Goal: Information Seeking & Learning: Learn about a topic

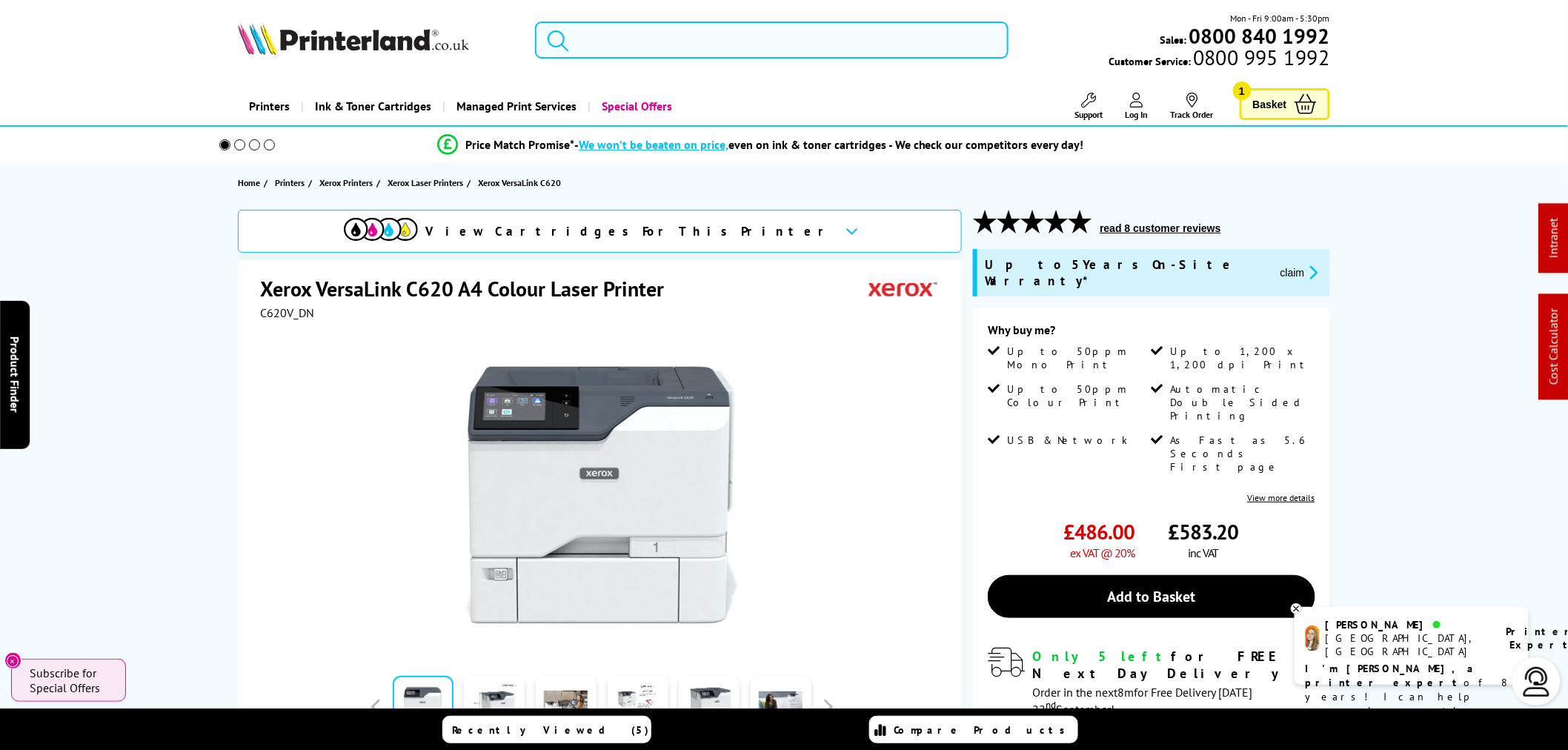
click at [658, 39] on input "search" at bounding box center [771, 40] width 474 height 37
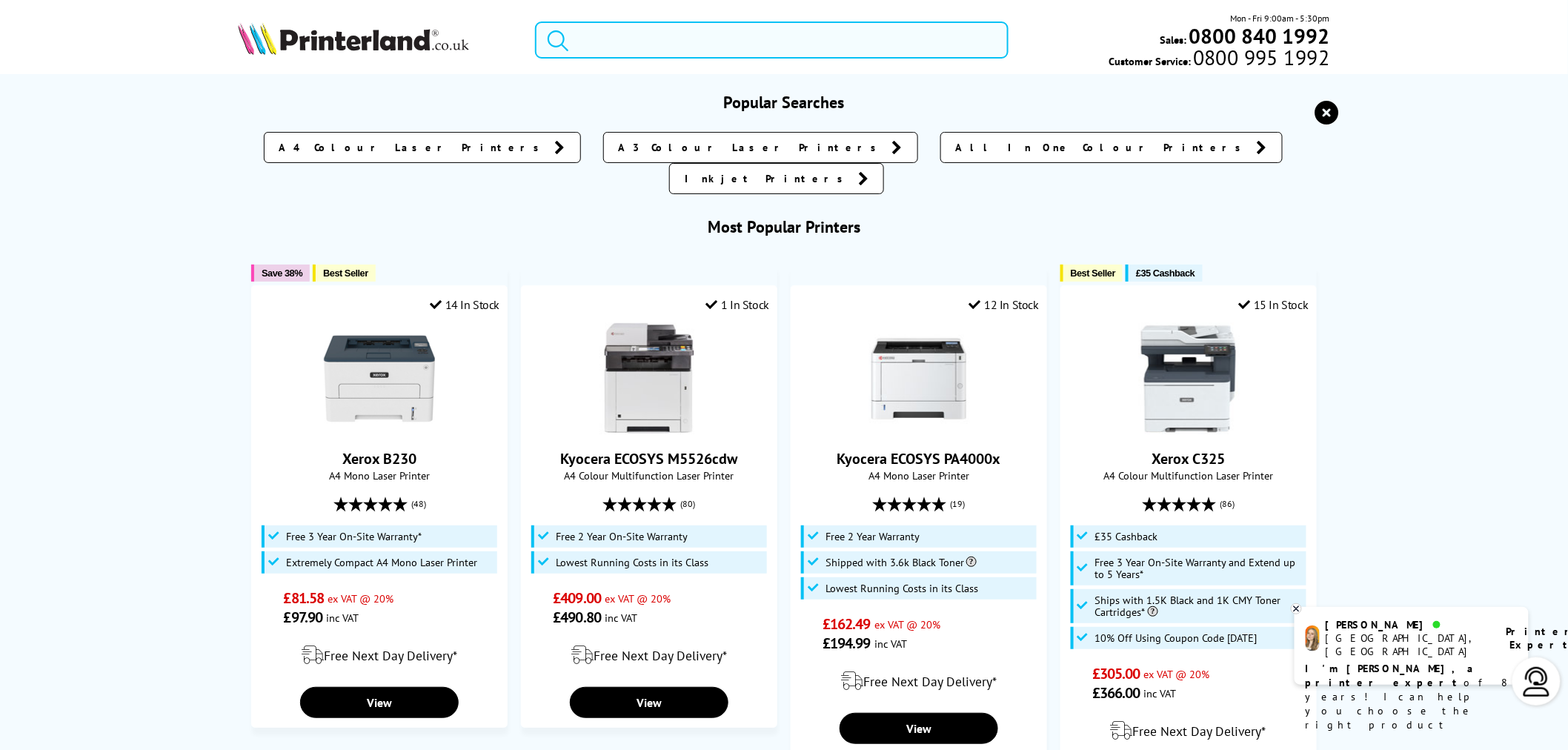
click at [658, 39] on input "search" at bounding box center [771, 40] width 474 height 37
type input "s"
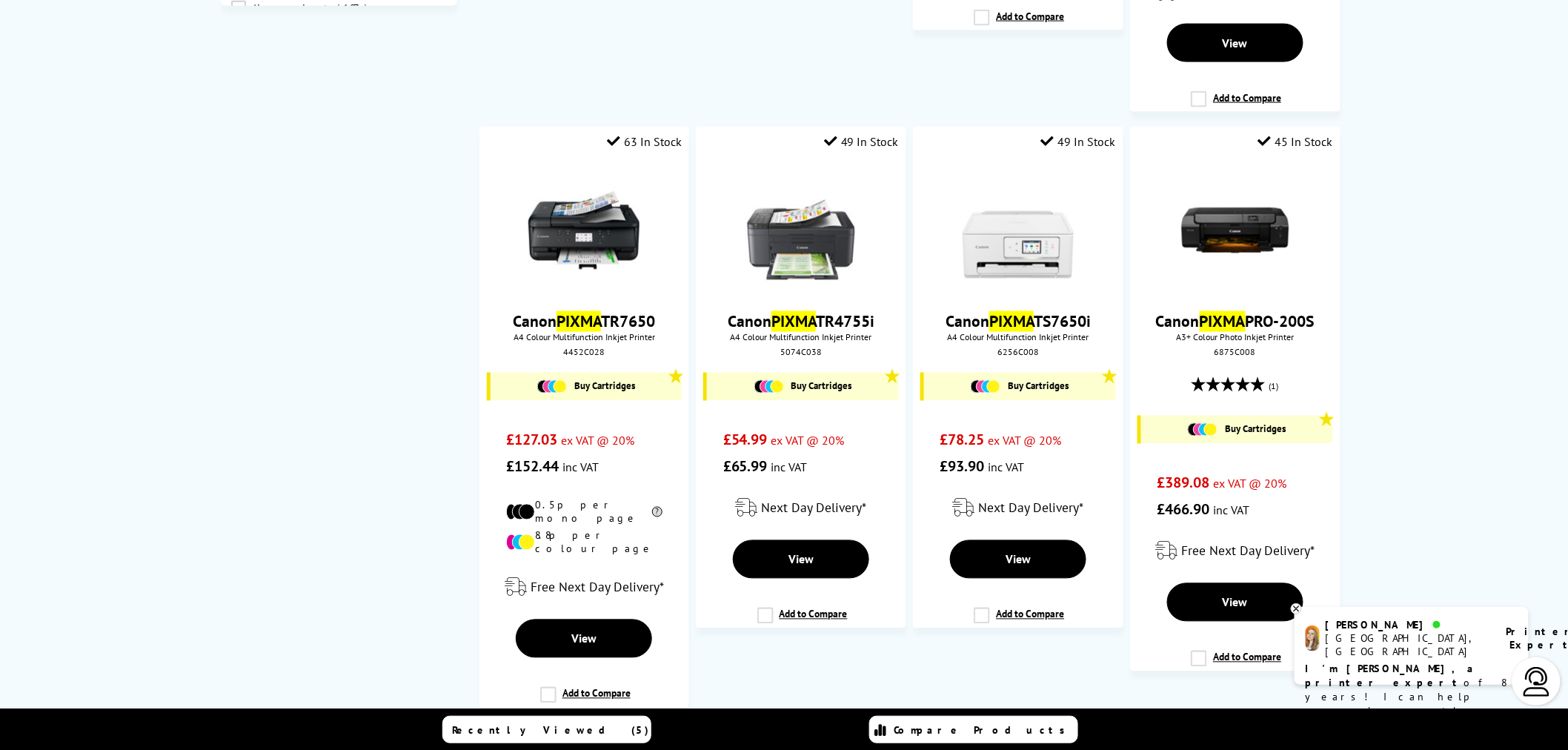
scroll to position [742, 0]
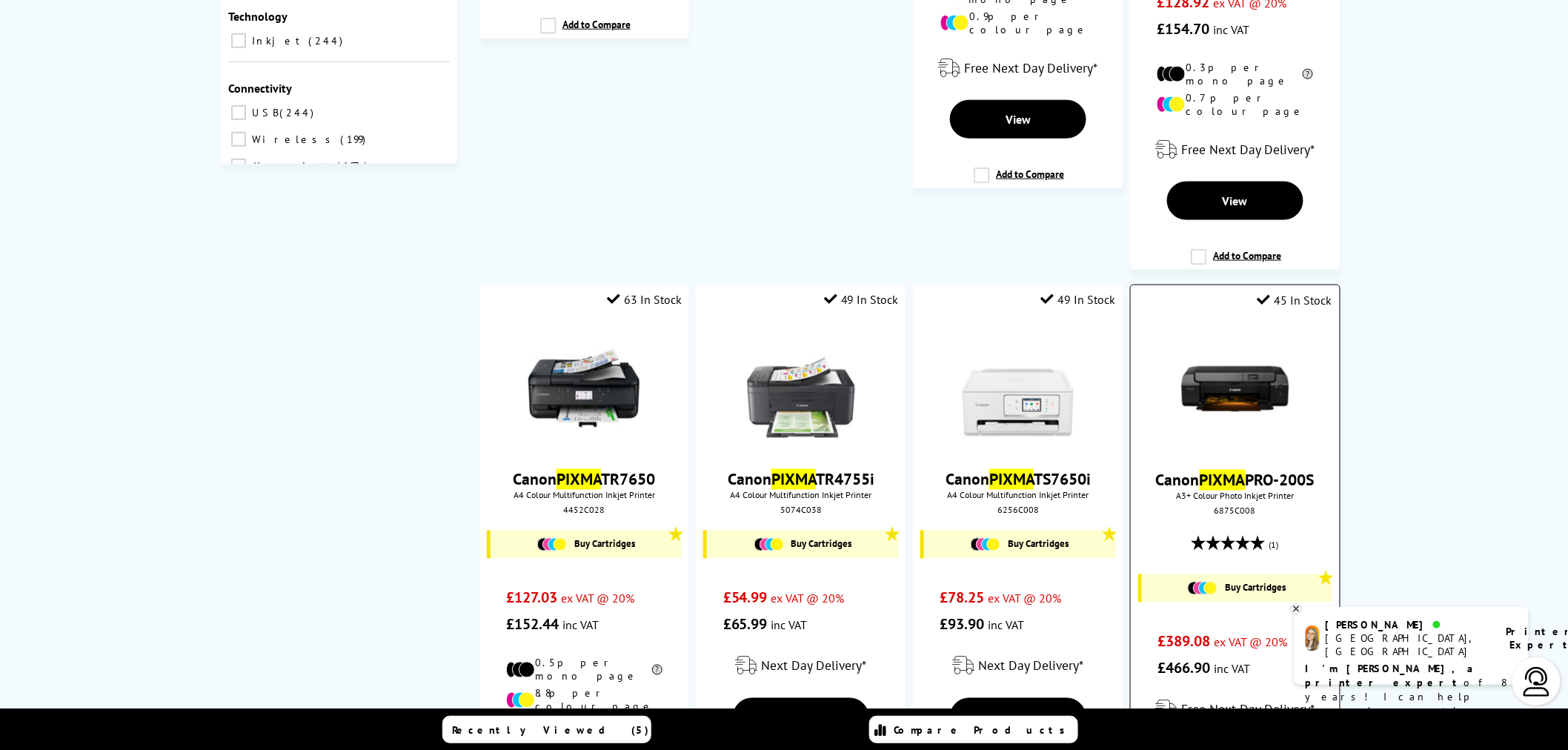
type input "pixma"
click at [1232, 382] on img at bounding box center [1235, 389] width 111 height 111
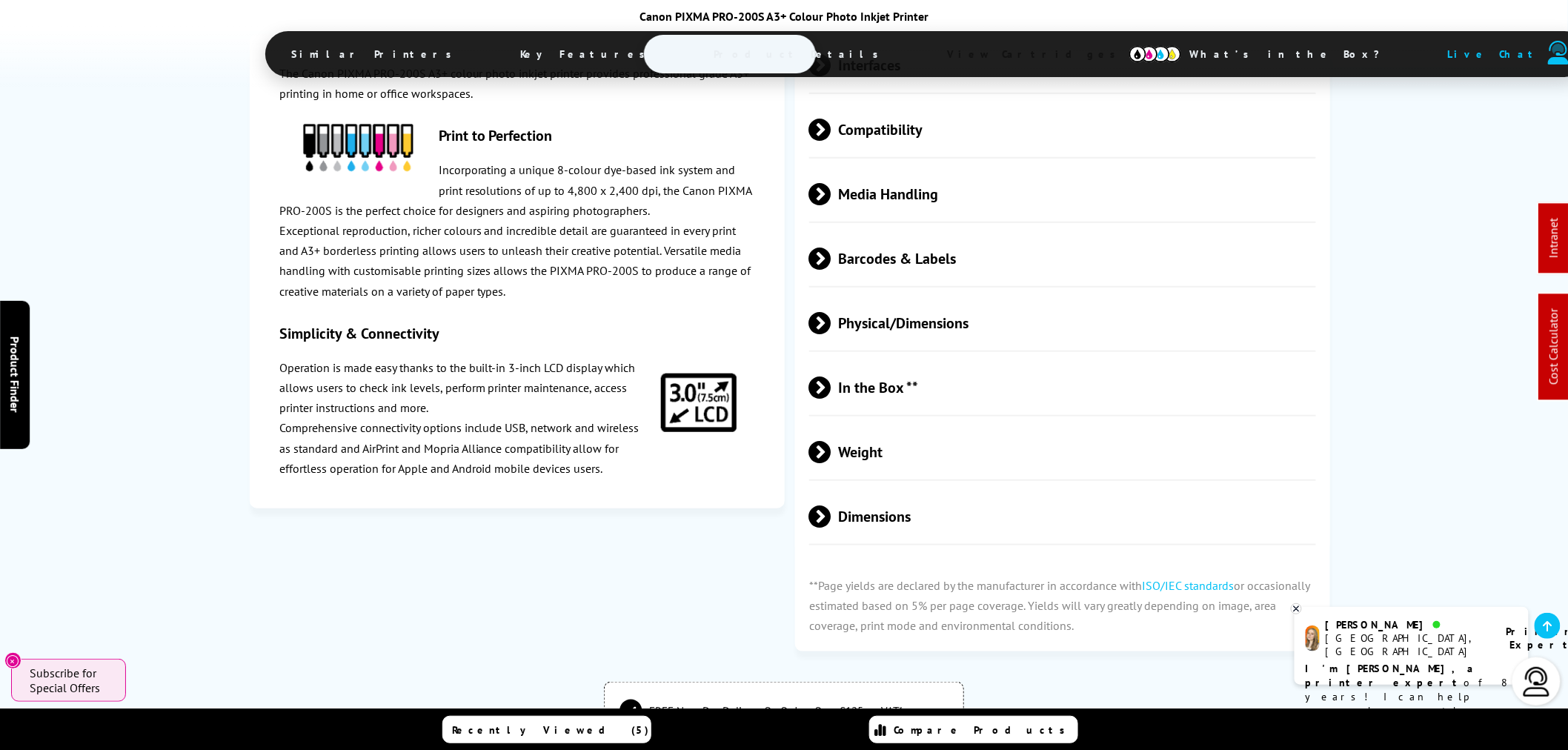
scroll to position [2553, 0]
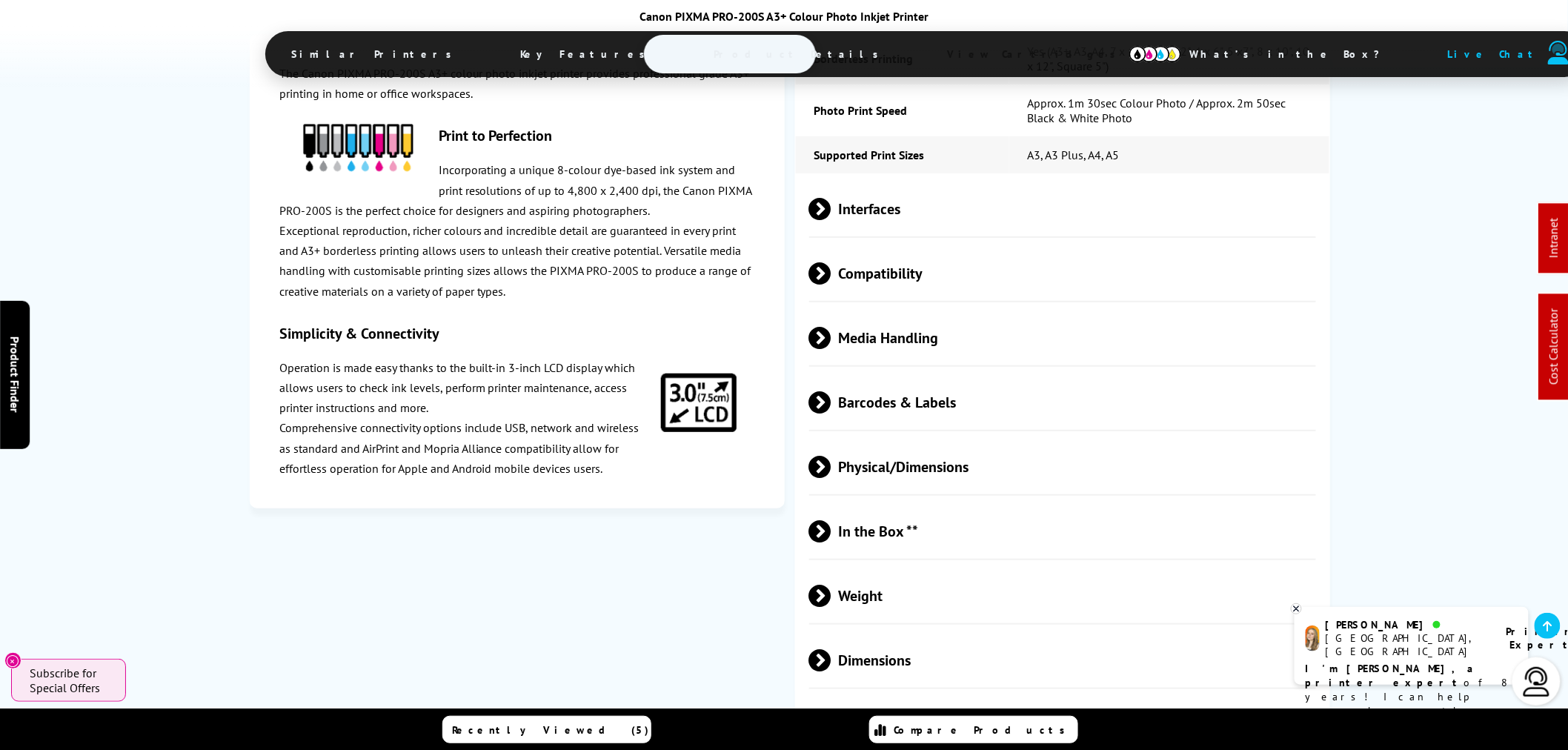
click at [876, 310] on span "Media Handling" at bounding box center [1062, 338] width 507 height 55
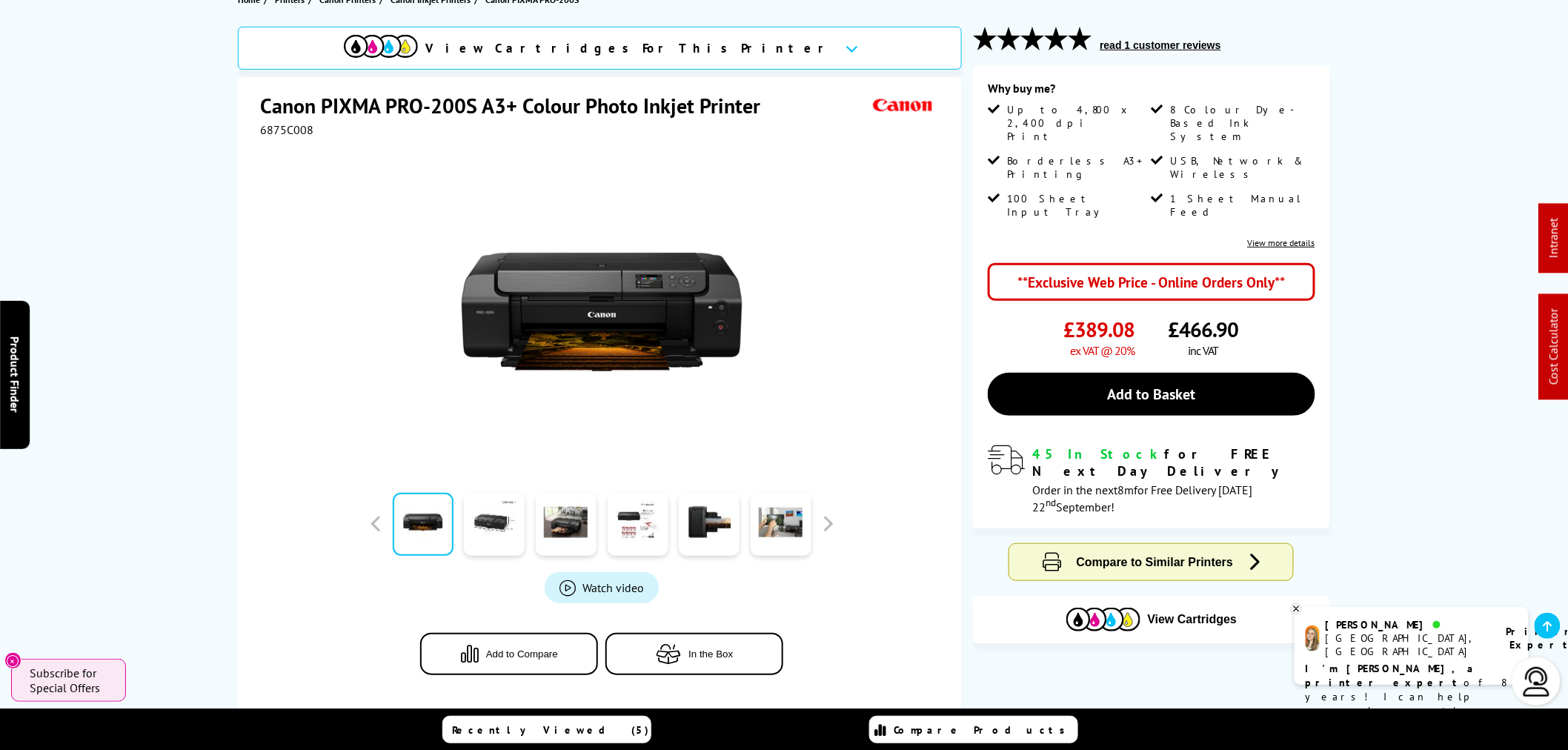
scroll to position [164, 0]
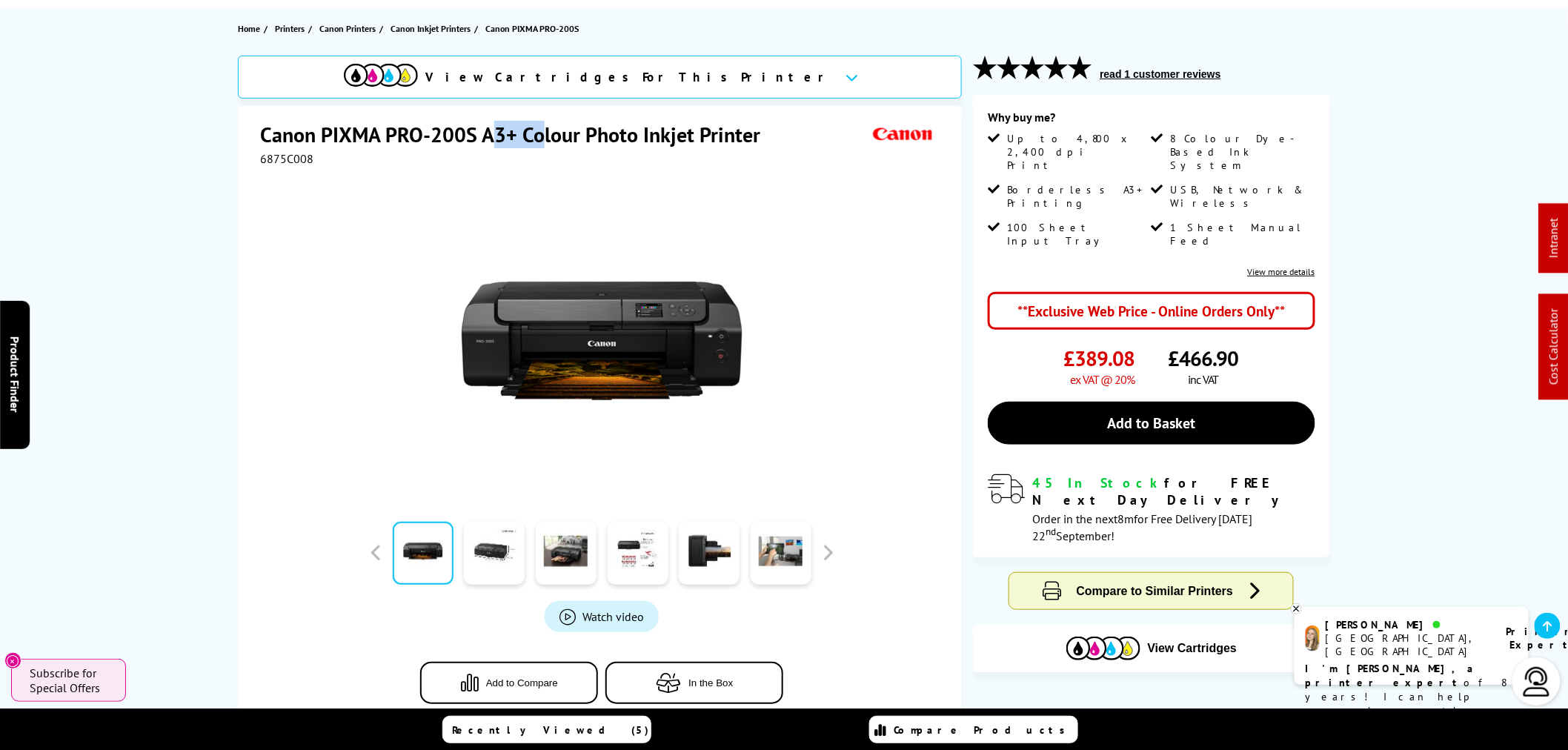
drag, startPoint x: 489, startPoint y: 132, endPoint x: 528, endPoint y: 134, distance: 39.1
click at [538, 137] on h1 "Canon PIXMA PRO-200S A3+ Colour Photo Inkjet Printer" at bounding box center [517, 134] width 515 height 28
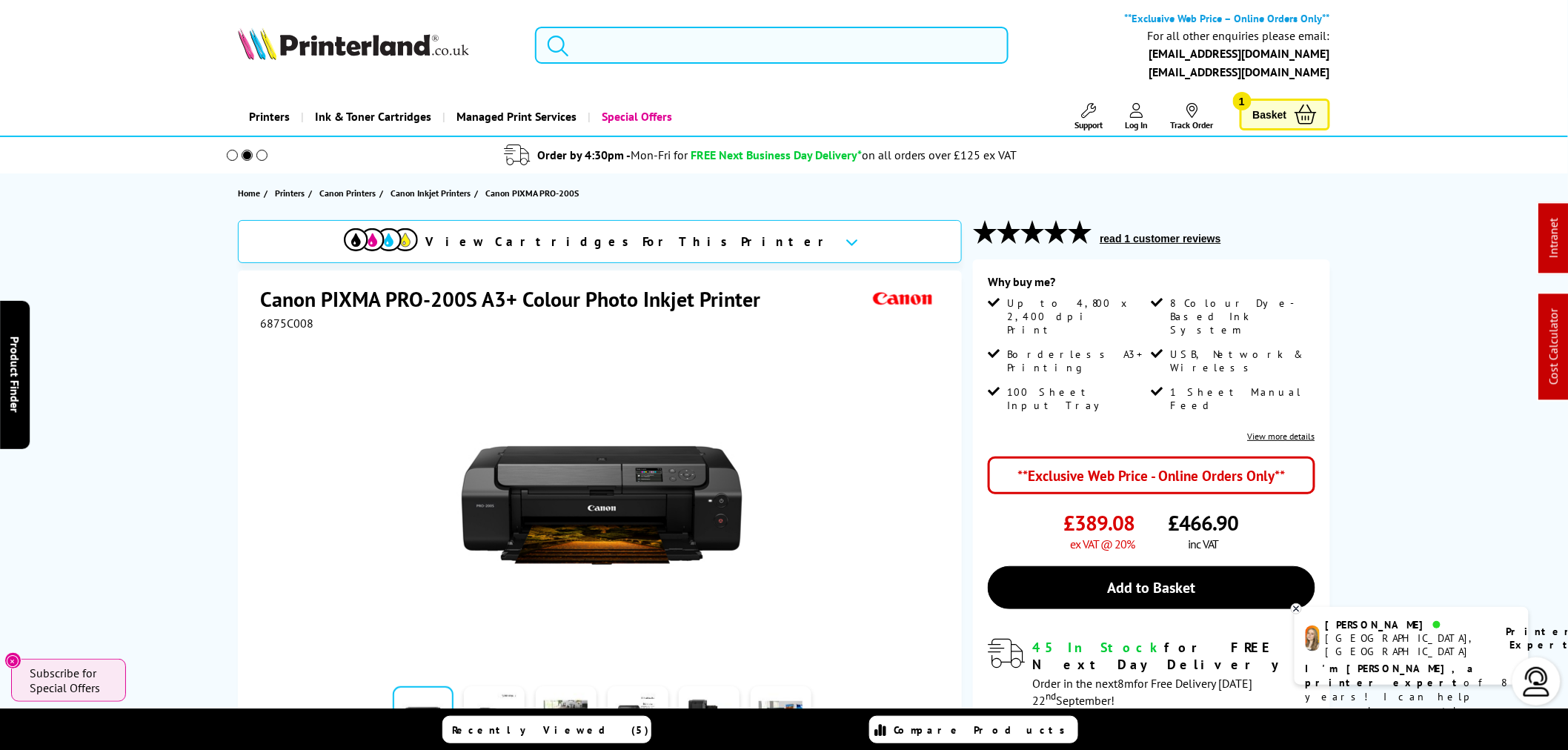
click at [650, 48] on input "search" at bounding box center [771, 45] width 474 height 37
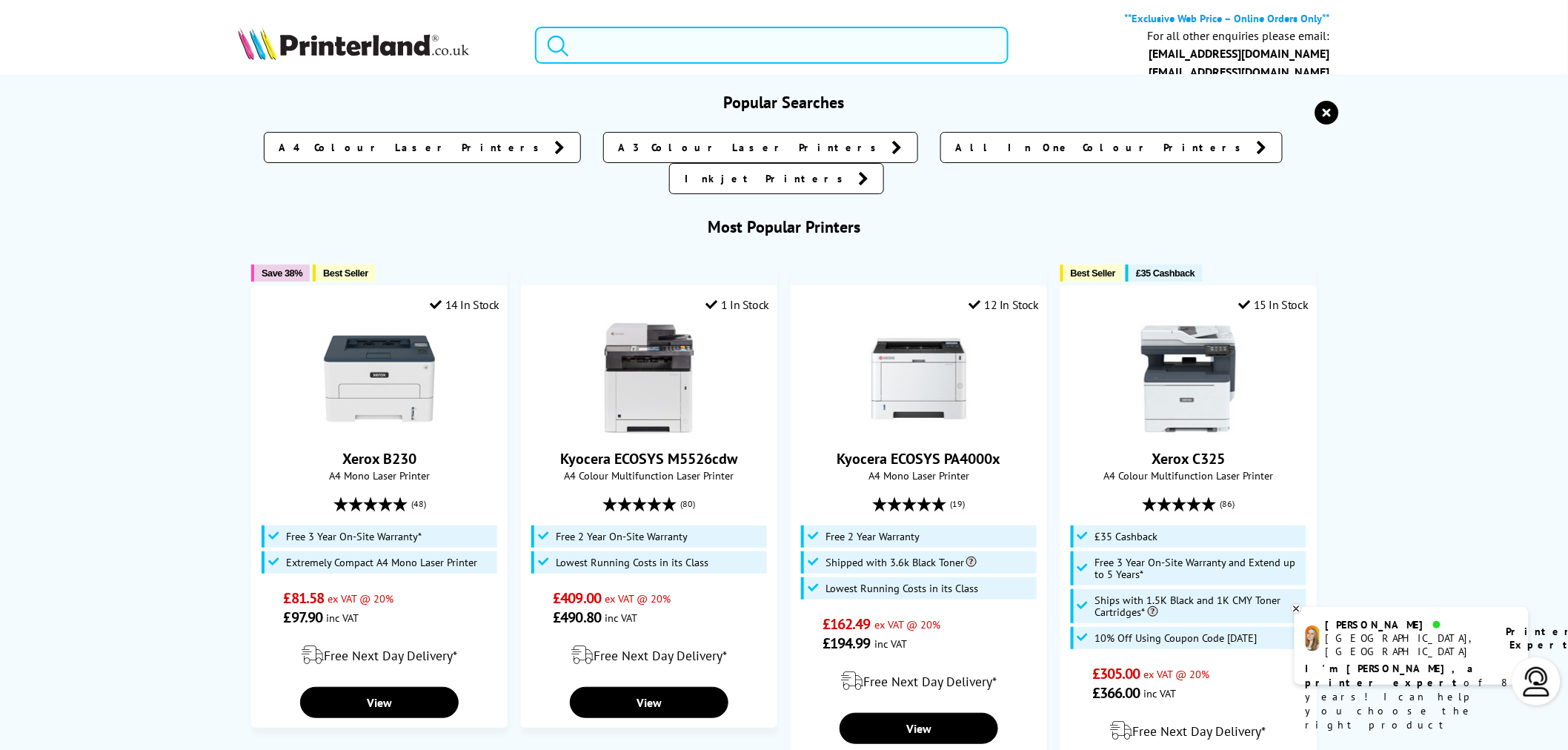
click at [649, 50] on input "search" at bounding box center [771, 45] width 474 height 37
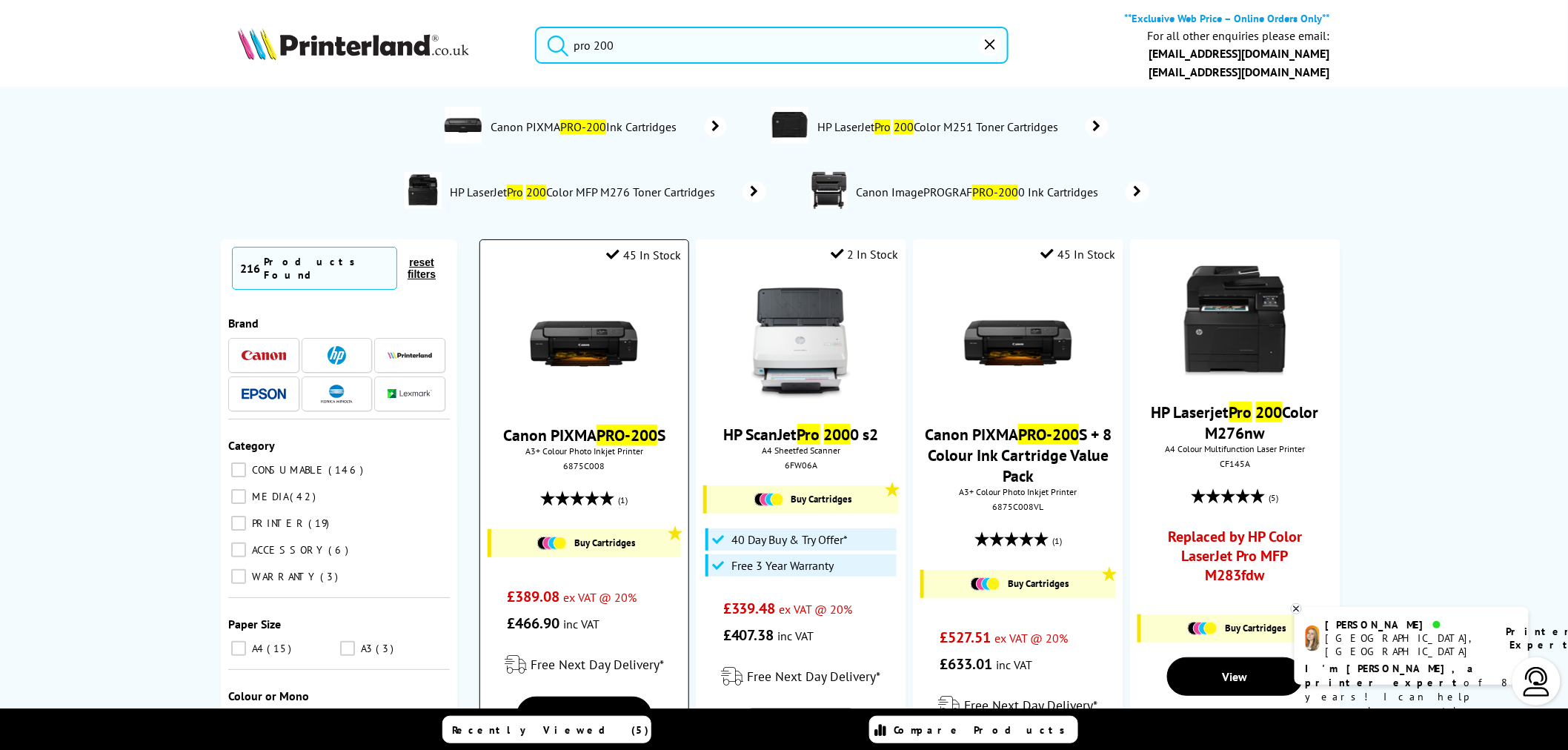
type input "pro 200"
click at [571, 346] on img at bounding box center [583, 344] width 111 height 111
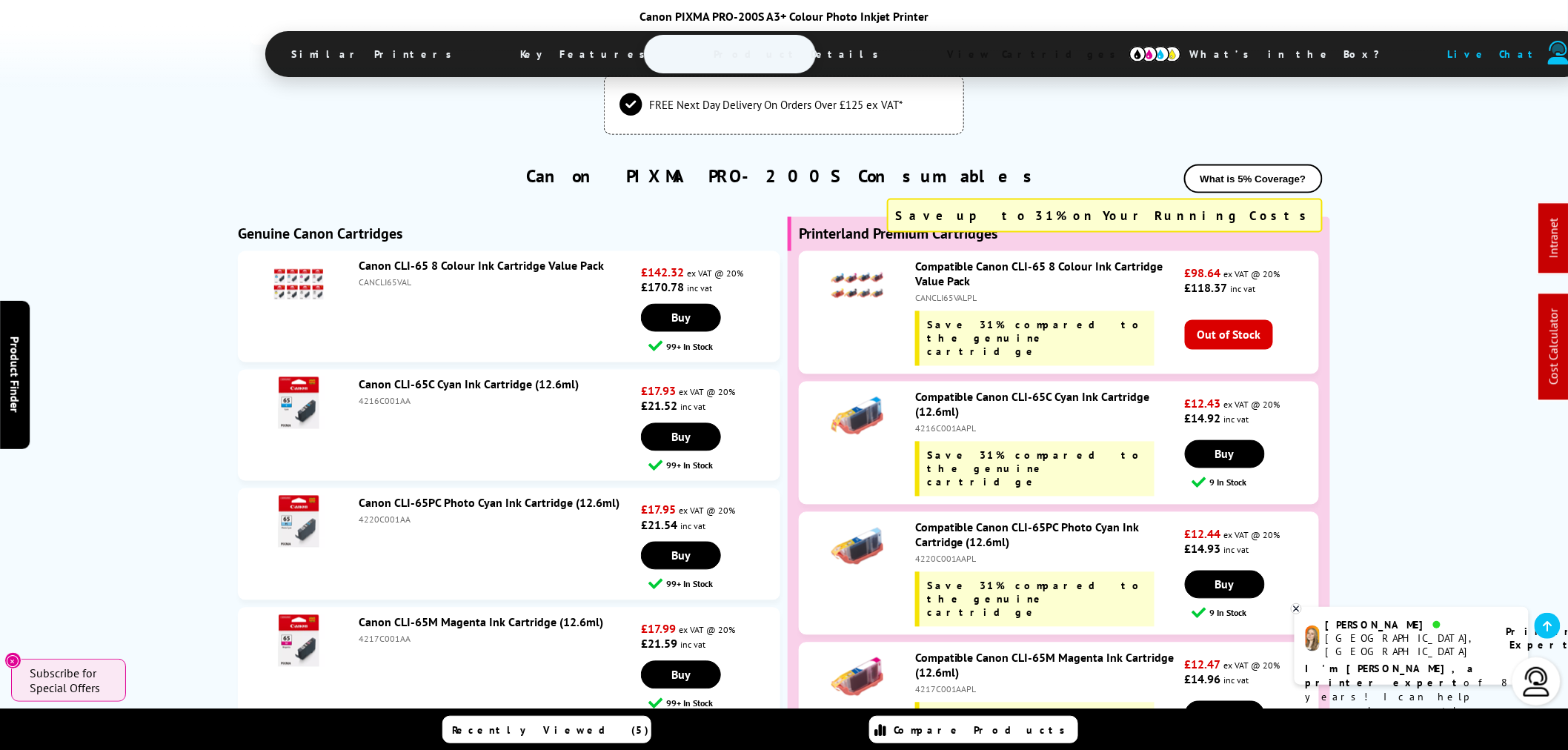
scroll to position [3322, 0]
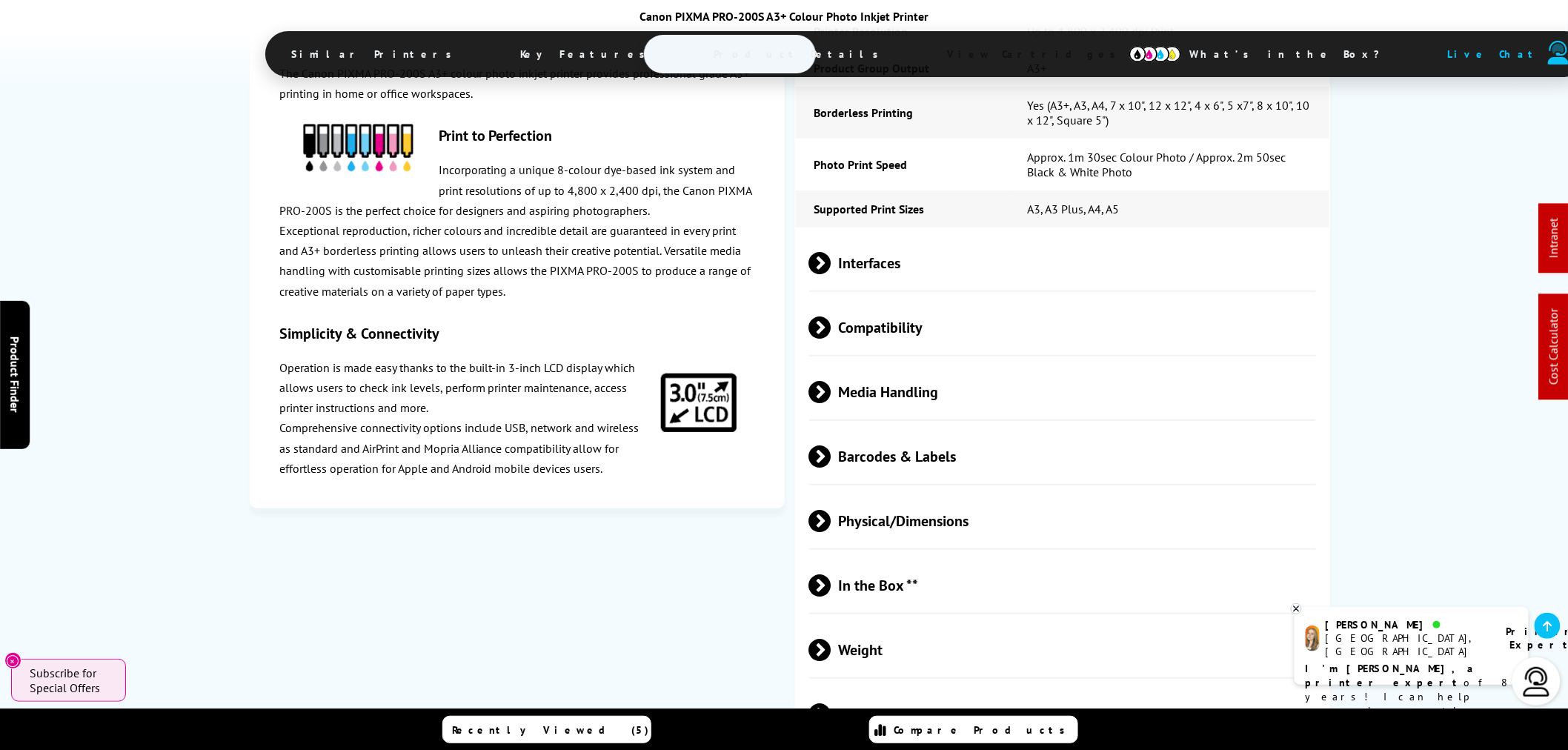
click at [870, 364] on span "Media Handling" at bounding box center [1062, 392] width 507 height 55
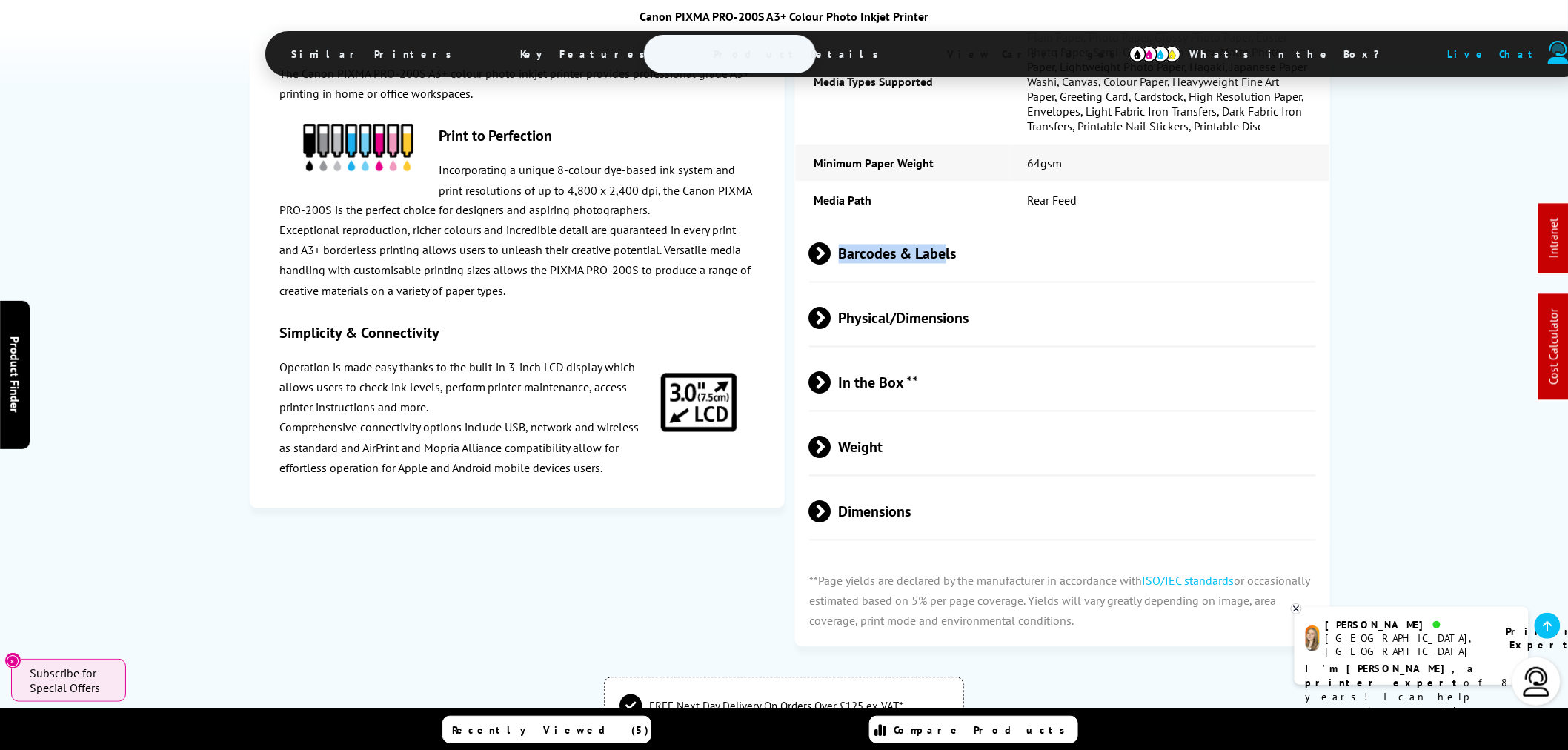
click at [942, 228] on span "Barcodes & Labels" at bounding box center [1062, 254] width 507 height 55
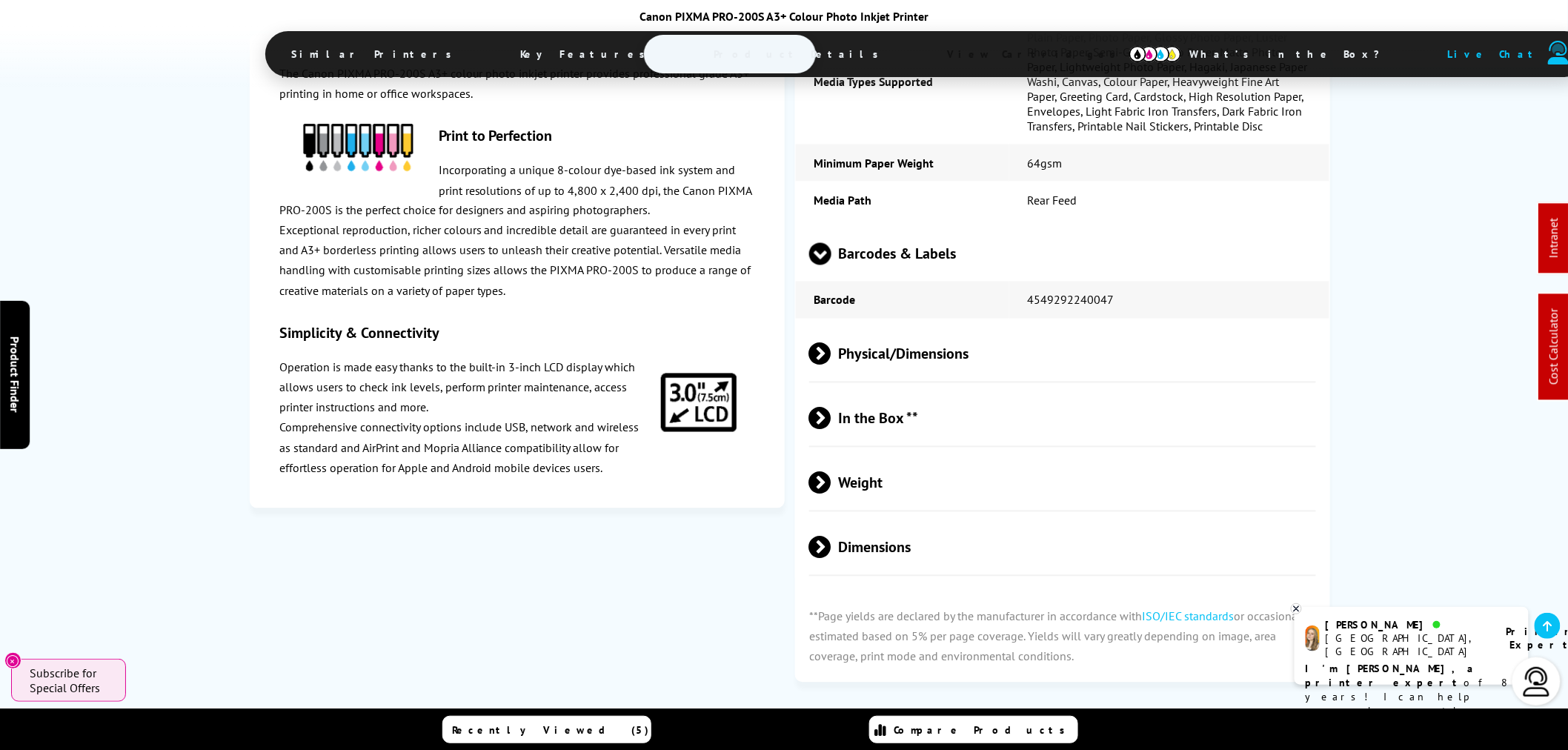
click at [916, 334] on span "Physical/Dimensions" at bounding box center [1062, 354] width 507 height 55
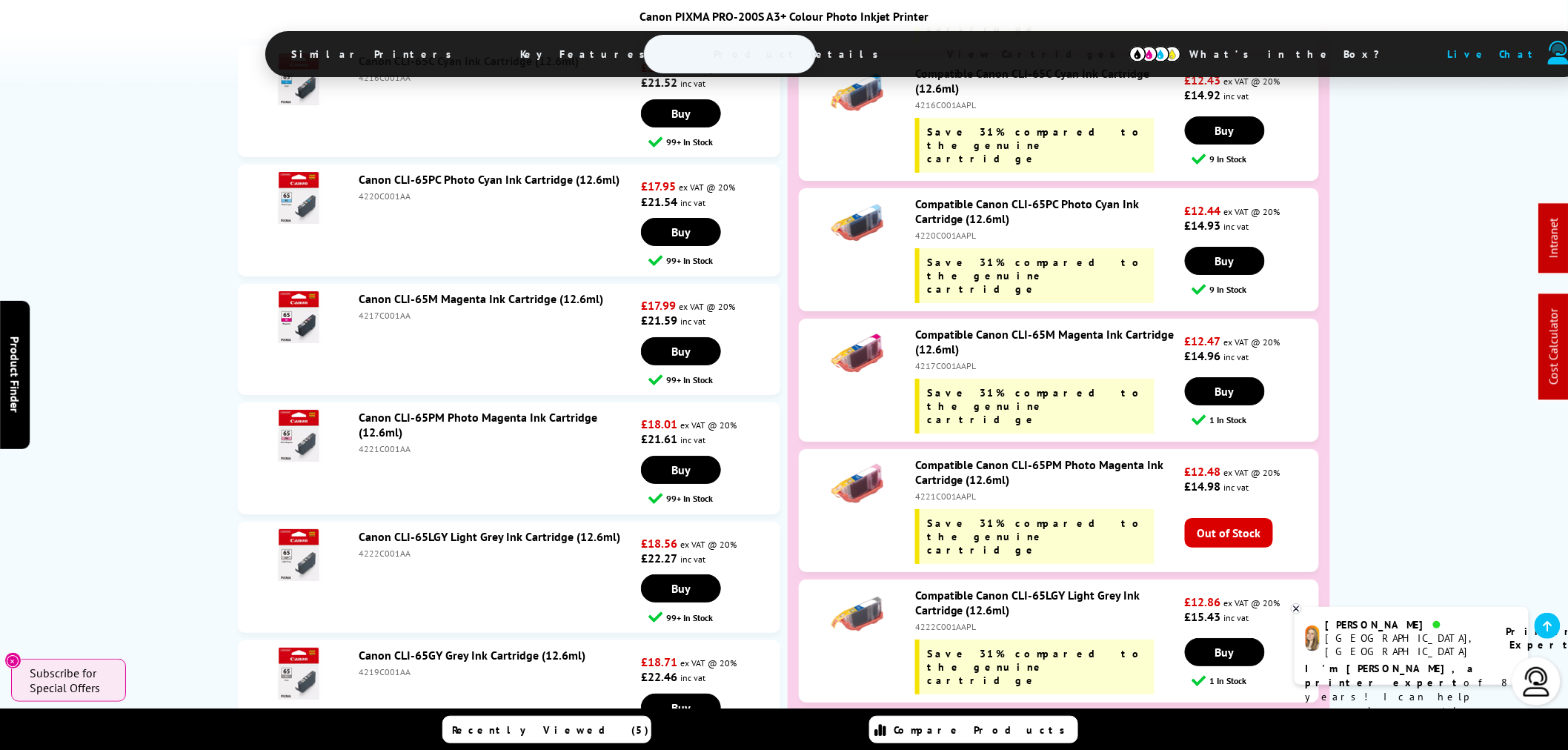
scroll to position [4640, 0]
